Goal: Task Accomplishment & Management: Use online tool/utility

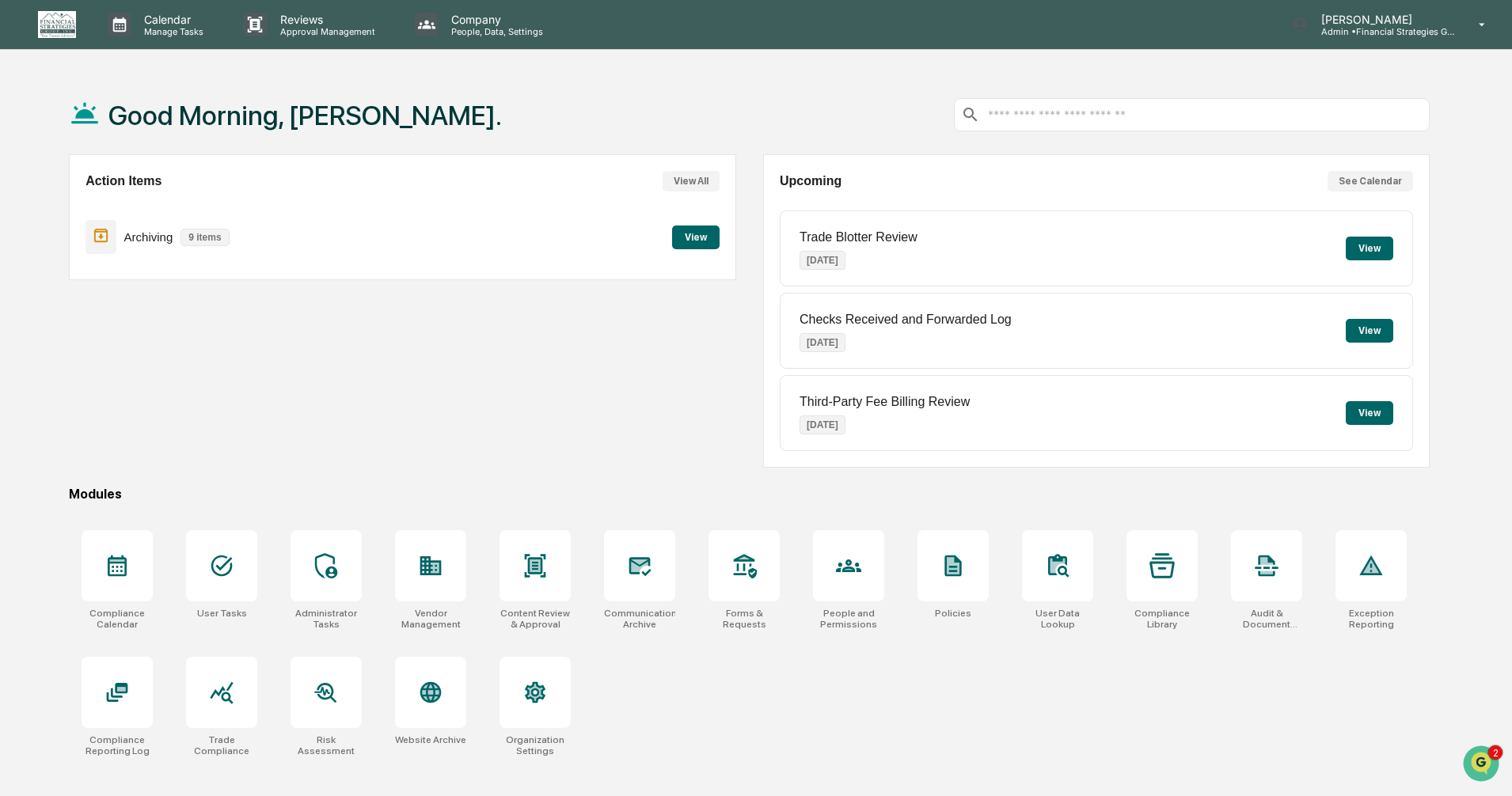
click at [695, 236] on button "View" at bounding box center [696, 238] width 48 height 24
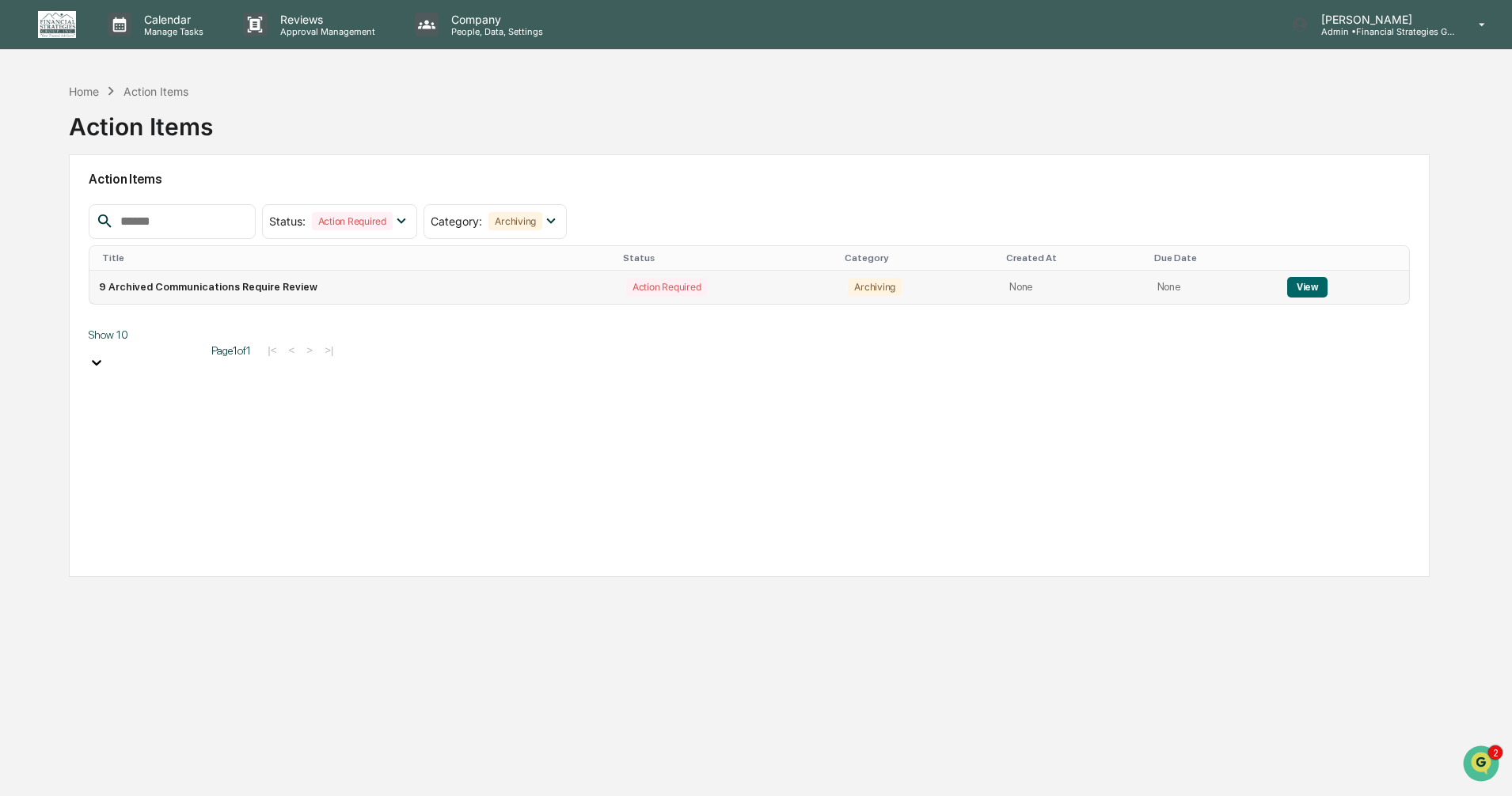
click at [727, 291] on button "View" at bounding box center [1307, 287] width 41 height 21
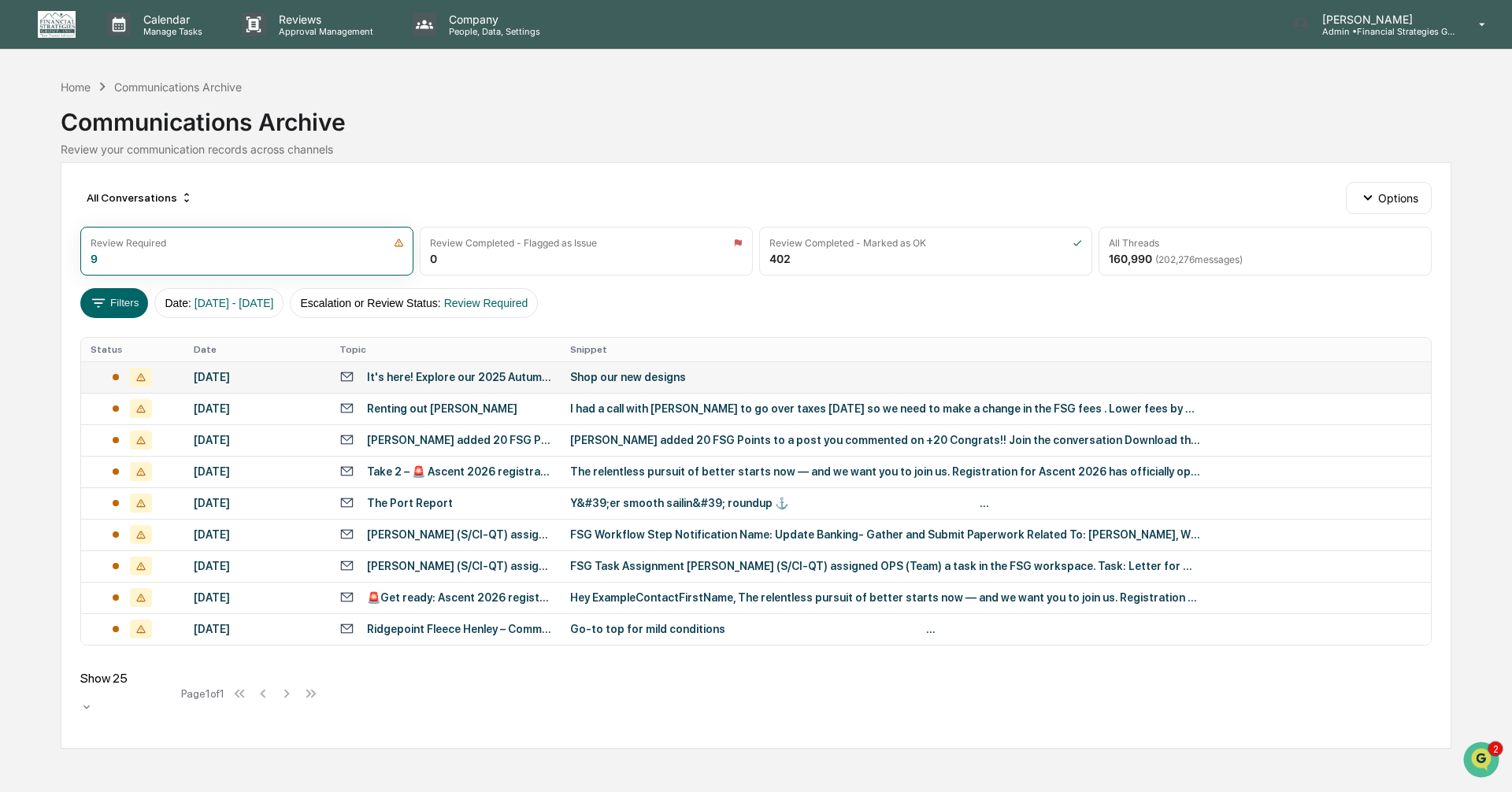
click at [656, 378] on div "Shop our new designs ͏ ͏ ͏ ͏ ͏ ͏ ͏ ͏ ͏ ͏ ͏ ͏ ͏ ͏ ͏ ͏ ͏ ͏ ͏ ͏ ͏ ͏ ͏ ͏ ͏ ͏ ͏ ͏ ͏ …" at bounding box center [885, 377] width 630 height 13
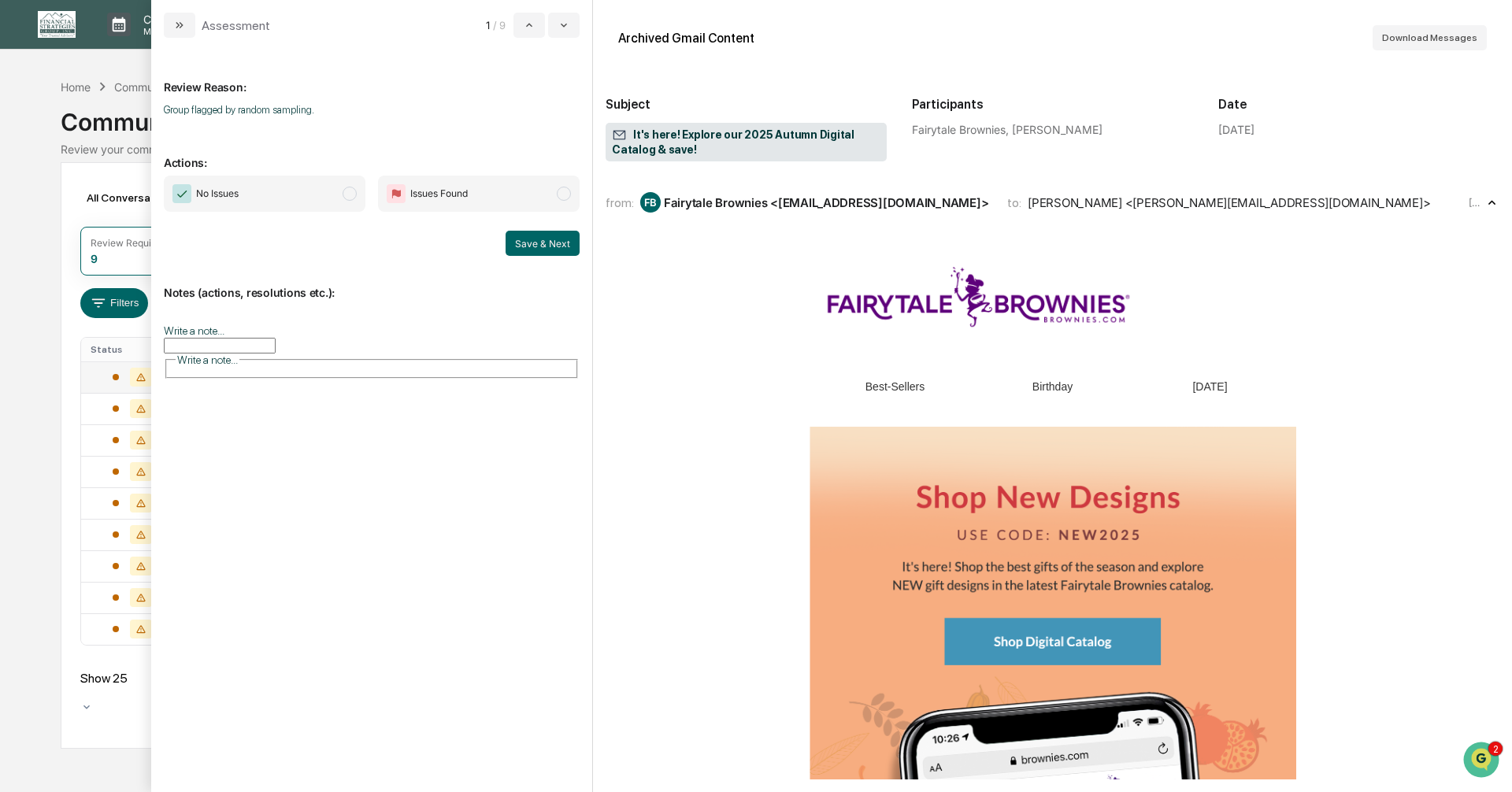
click at [349, 196] on span "modal" at bounding box center [350, 194] width 14 height 14
click at [529, 244] on button "Save & Next" at bounding box center [543, 243] width 74 height 25
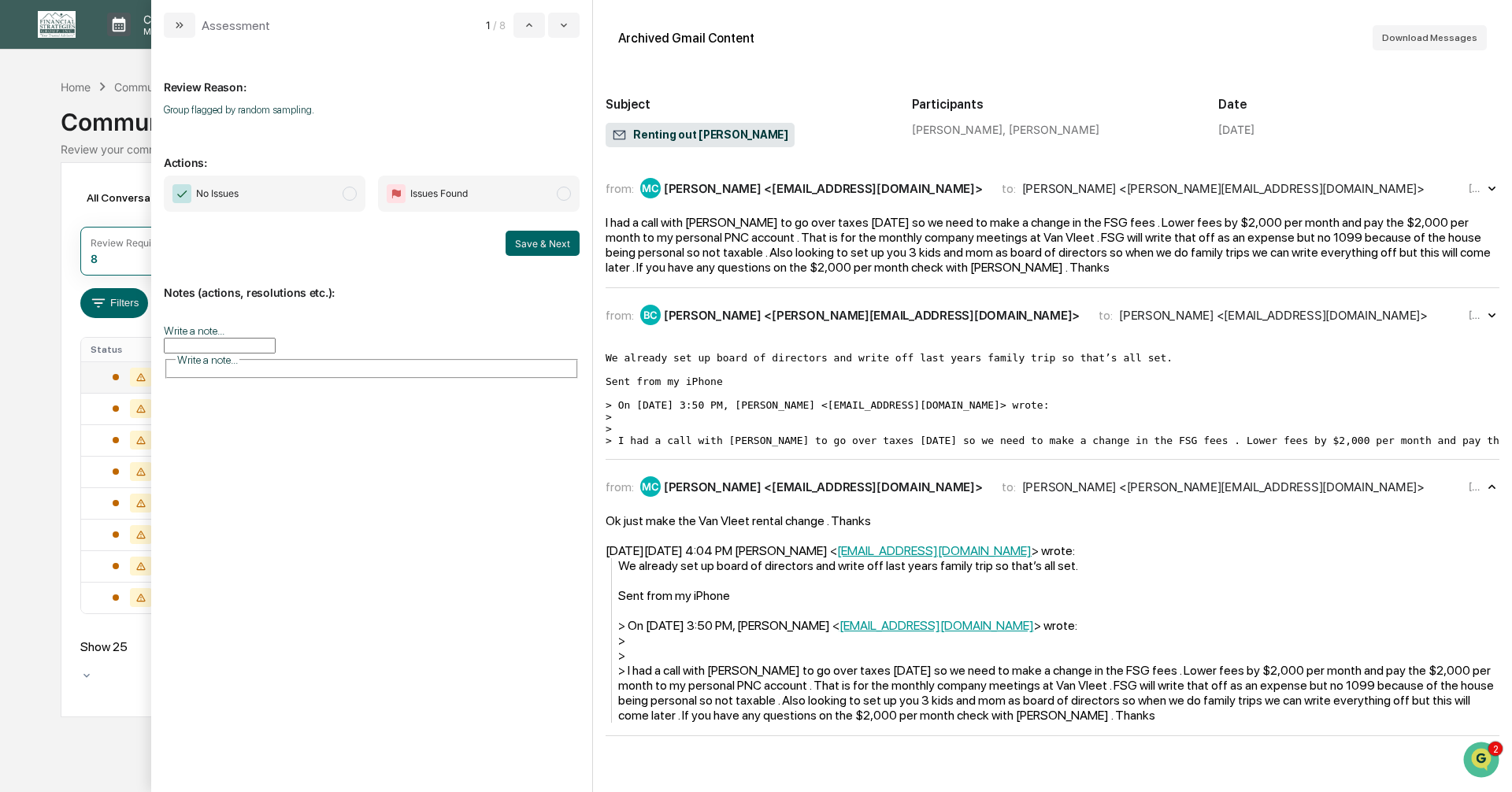
click at [723, 314] on icon "modal" at bounding box center [1491, 316] width 7 height 4
click at [723, 190] on icon "modal" at bounding box center [1492, 189] width 16 height 16
click at [352, 192] on span "modal" at bounding box center [350, 194] width 14 height 14
click at [538, 242] on button "Save & Next" at bounding box center [543, 243] width 74 height 25
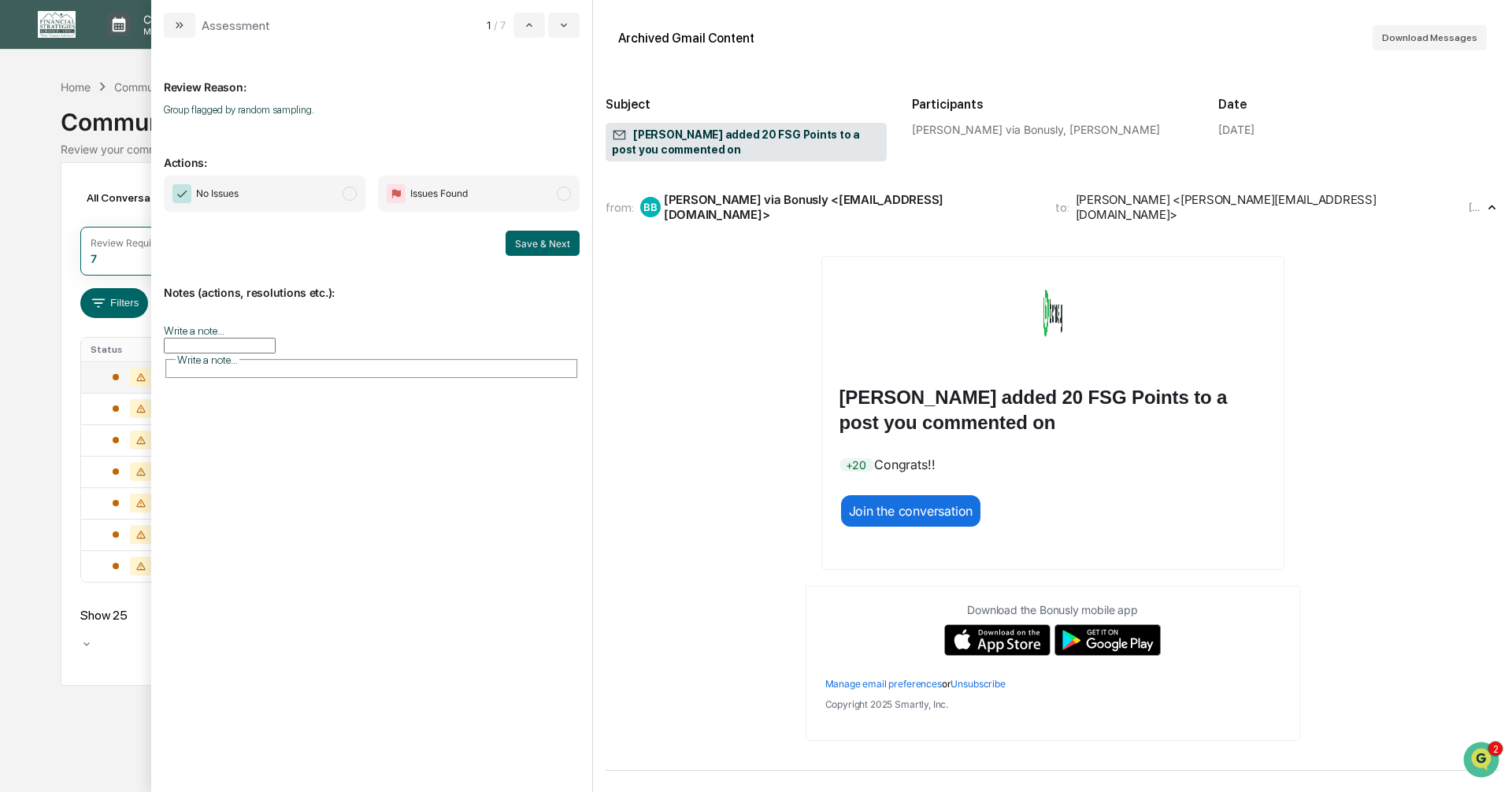
drag, startPoint x: 349, startPoint y: 195, endPoint x: 365, endPoint y: 207, distance: 20.0
click at [349, 195] on span "modal" at bounding box center [350, 194] width 14 height 14
click at [524, 243] on button "Save & Next" at bounding box center [543, 243] width 74 height 25
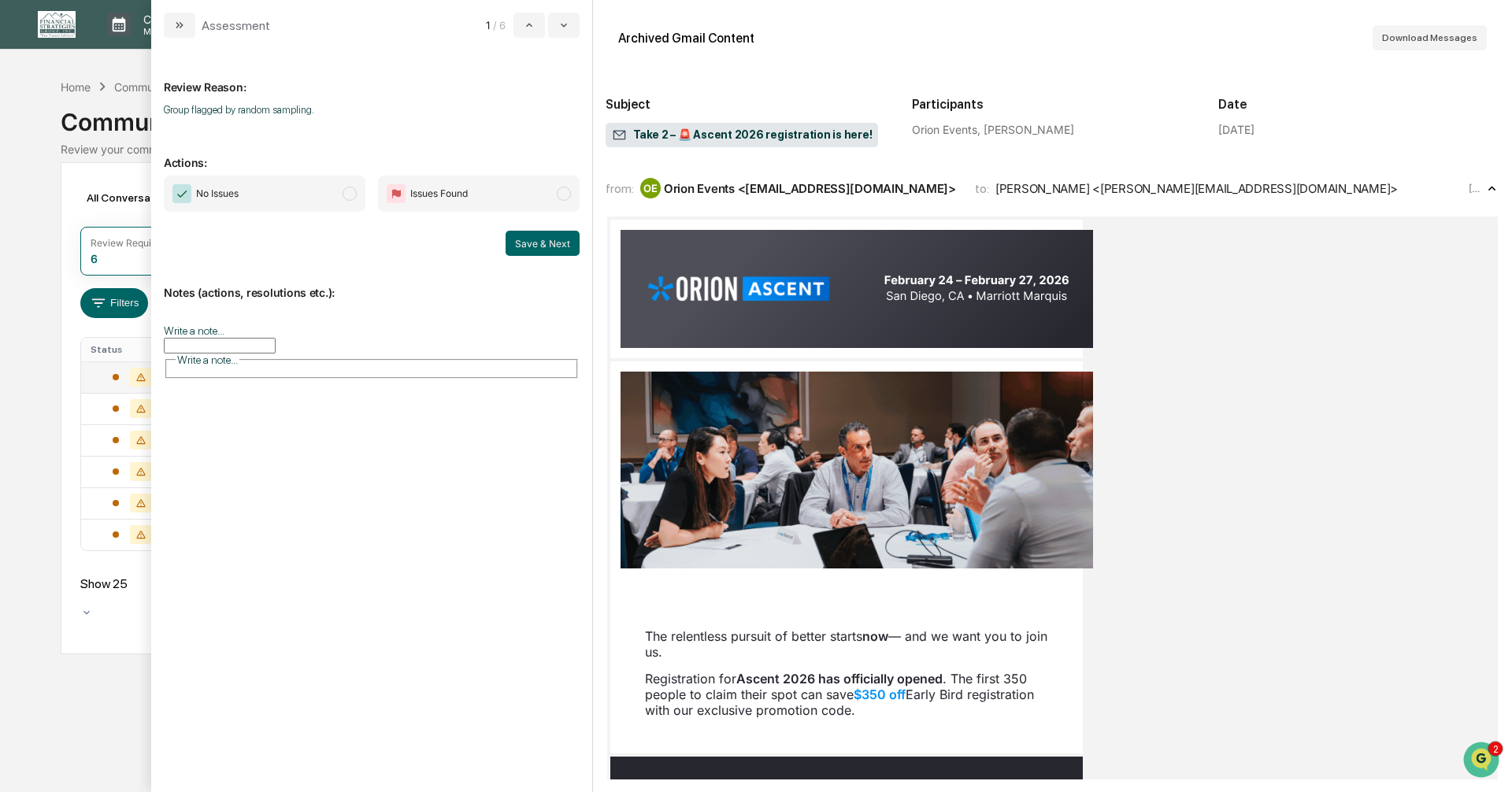
click at [349, 192] on span "modal" at bounding box center [350, 194] width 14 height 14
click at [531, 242] on button "Save & Next" at bounding box center [543, 243] width 74 height 25
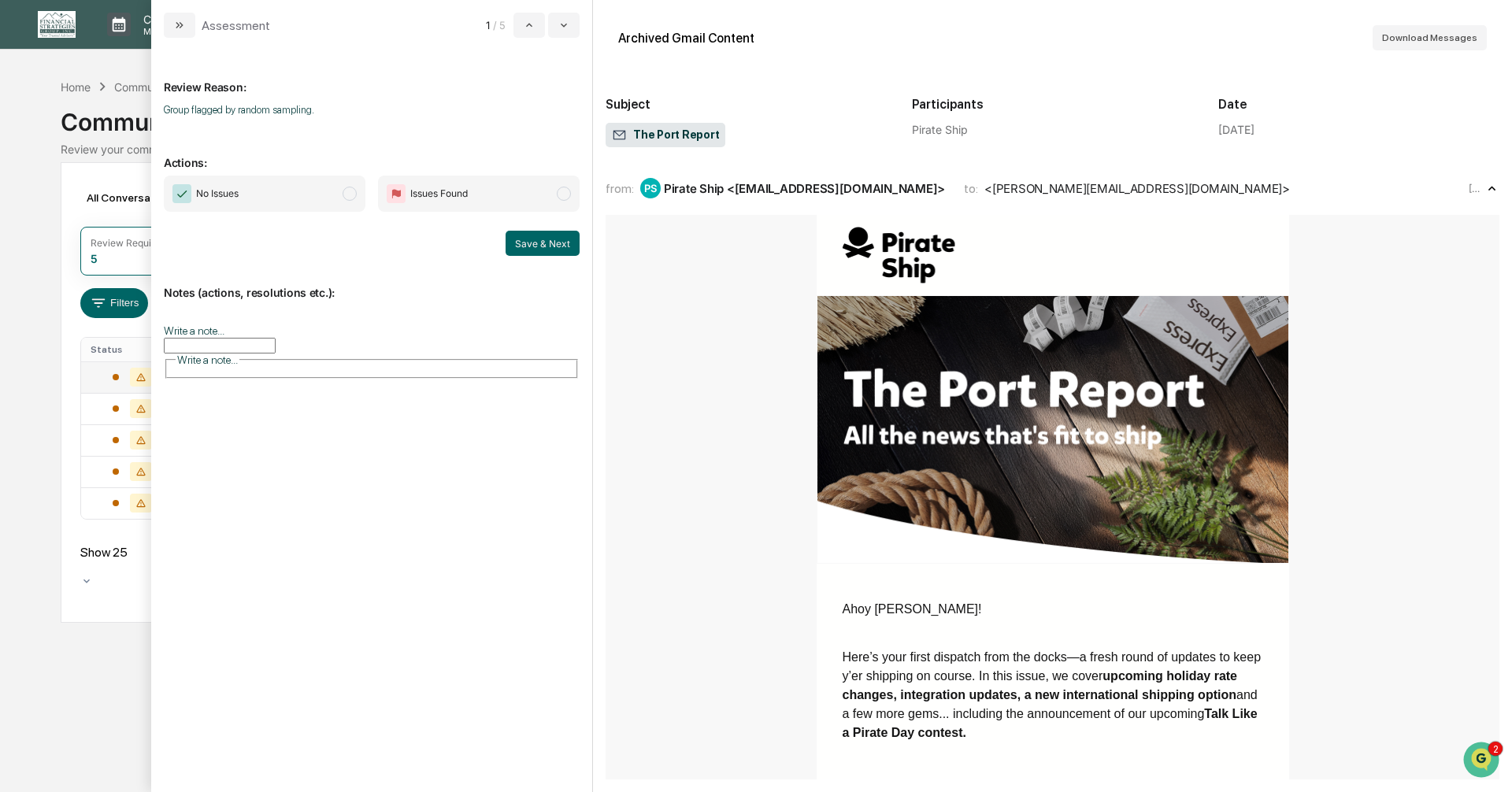
click at [350, 194] on span "modal" at bounding box center [350, 194] width 14 height 14
click at [535, 245] on button "Save & Next" at bounding box center [543, 243] width 74 height 25
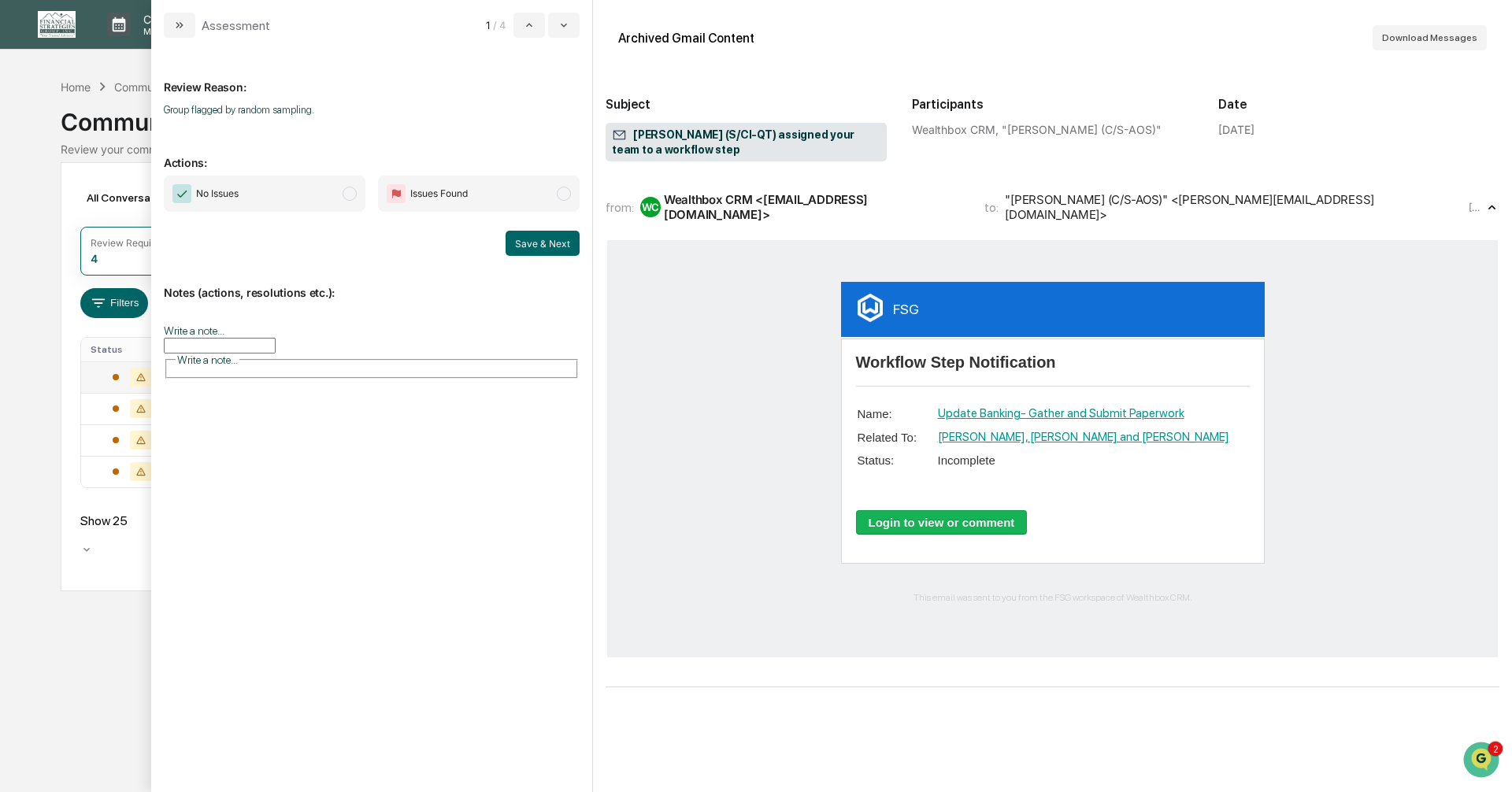
click at [353, 194] on span "modal" at bounding box center [350, 194] width 14 height 14
click at [511, 243] on button "Save & Next" at bounding box center [543, 243] width 74 height 25
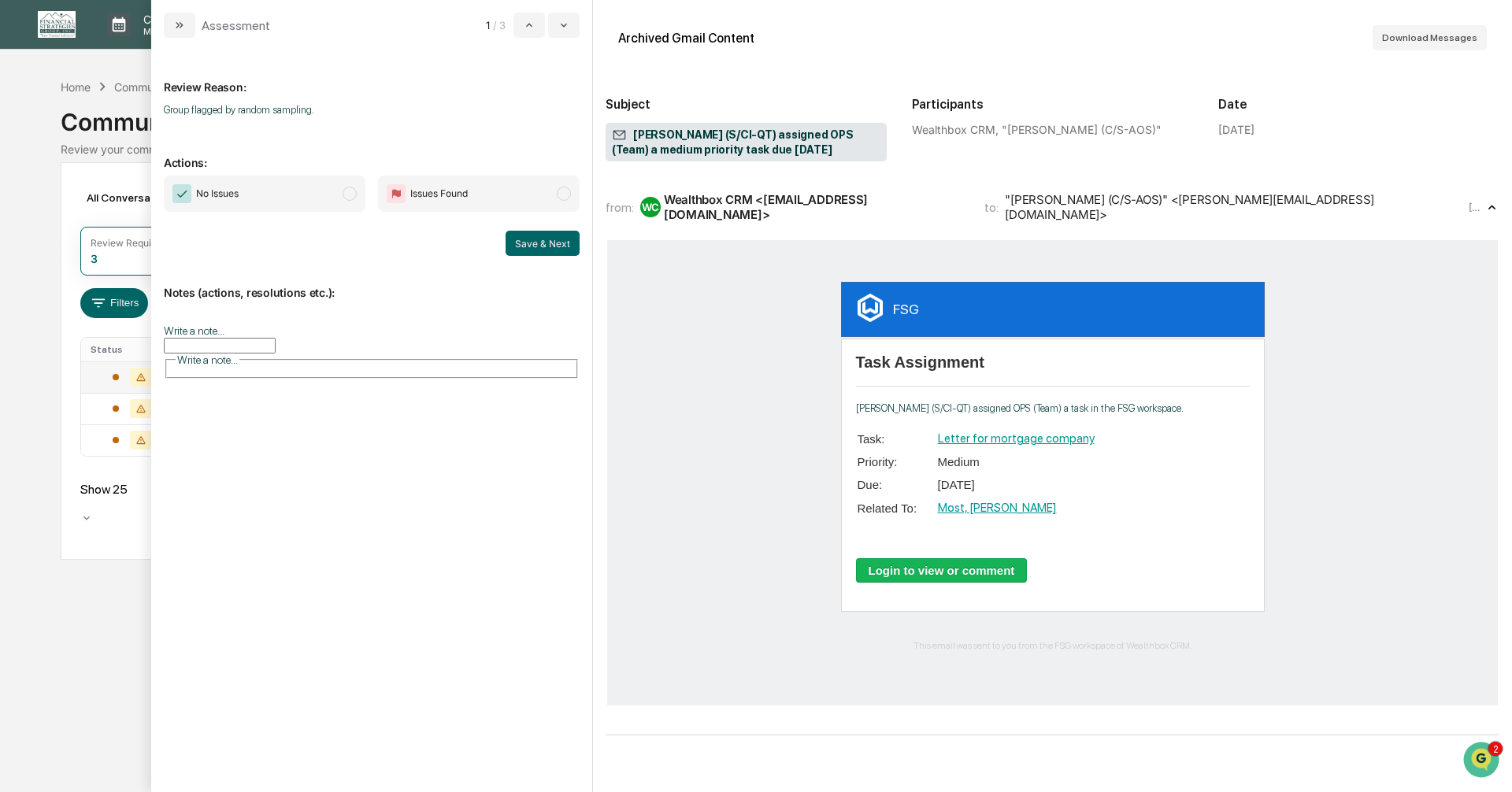
click at [350, 196] on span "modal" at bounding box center [350, 194] width 14 height 14
click at [531, 244] on button "Save & Next" at bounding box center [543, 243] width 74 height 25
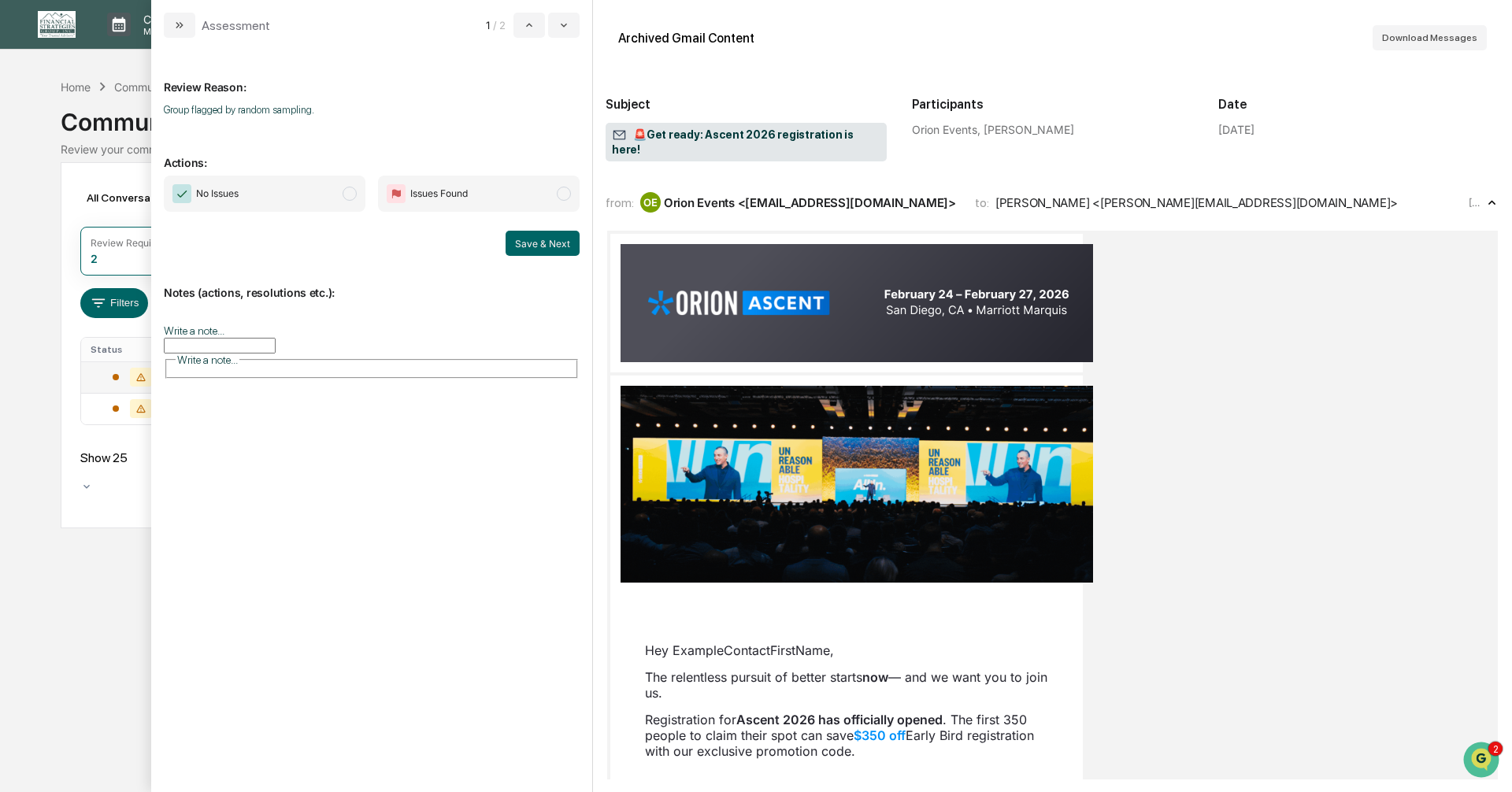
click at [351, 193] on span "modal" at bounding box center [350, 194] width 14 height 14
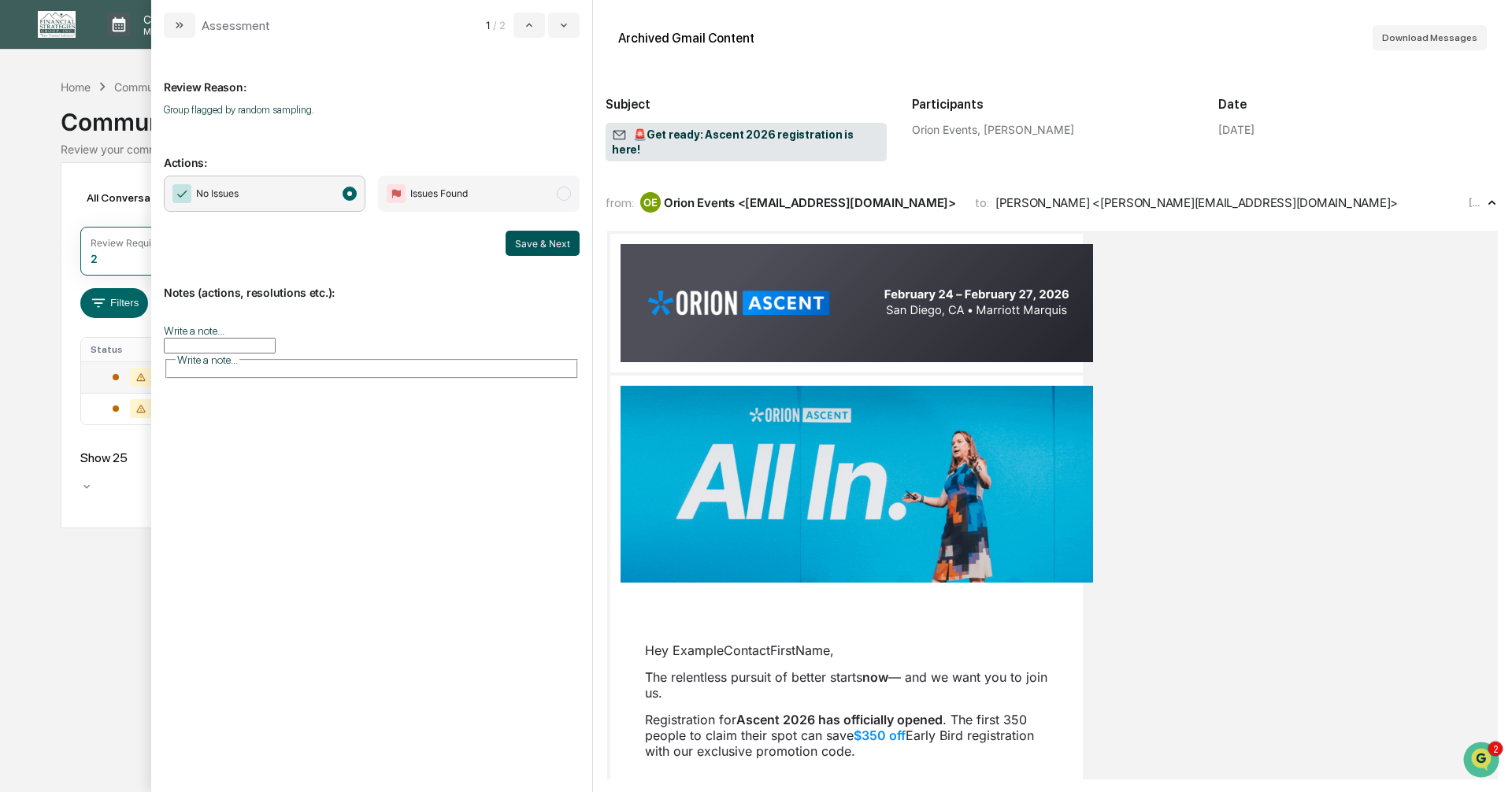
click at [527, 236] on button "Save & Next" at bounding box center [543, 243] width 74 height 25
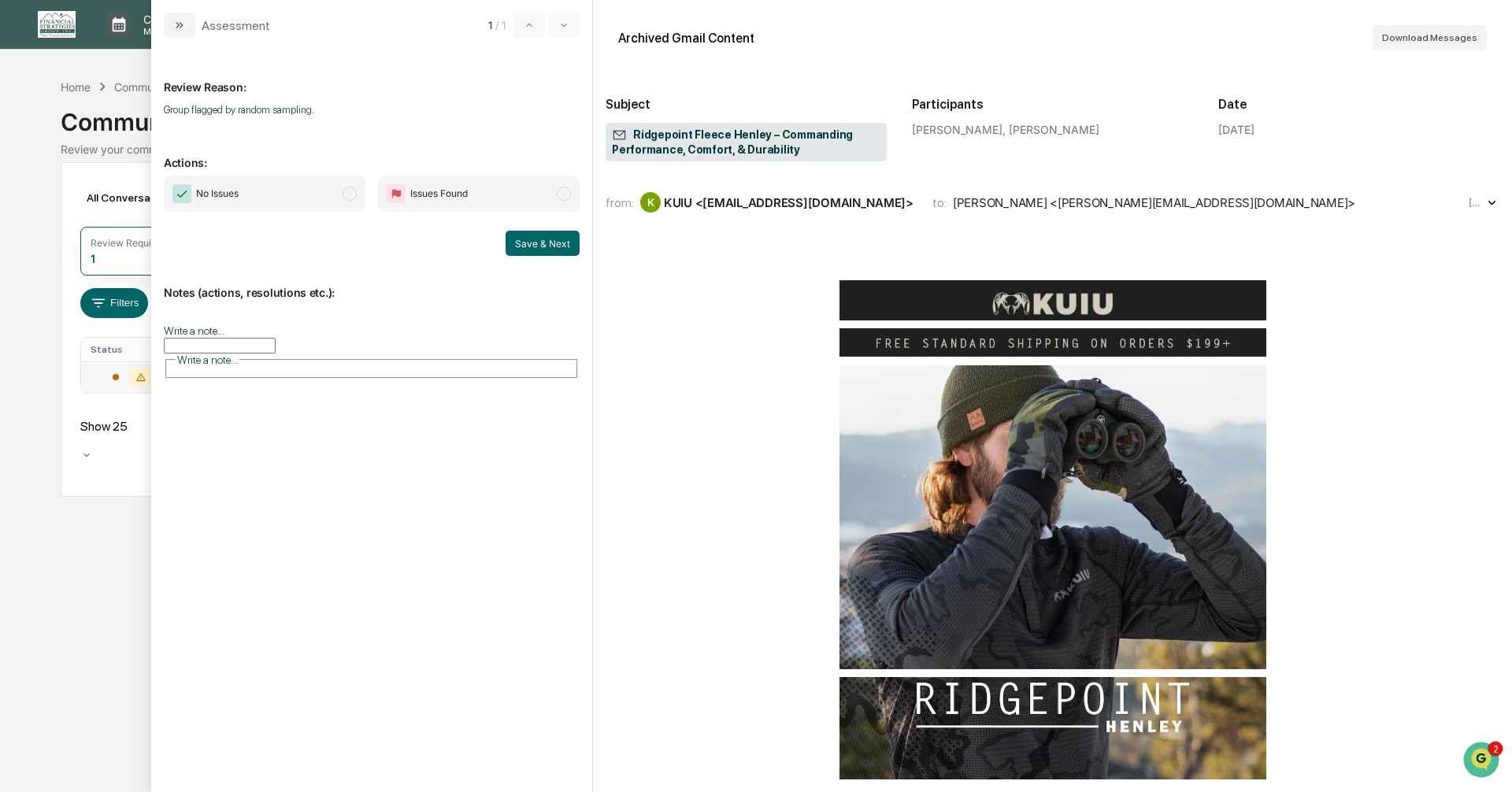
click at [349, 194] on span "modal" at bounding box center [350, 194] width 14 height 14
click at [544, 242] on button "Save & Next" at bounding box center [543, 243] width 74 height 25
